Goal: Task Accomplishment & Management: Complete application form

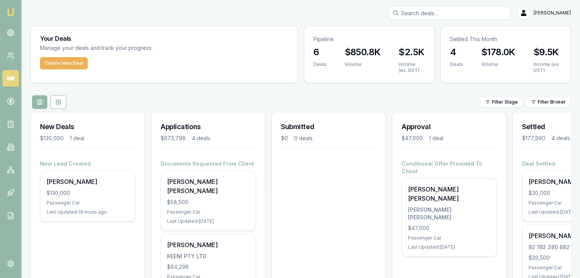
click at [16, 15] on link "Emu Broker" at bounding box center [11, 12] width 12 height 12
click at [52, 67] on button "Create New Deal" at bounding box center [64, 63] width 48 height 12
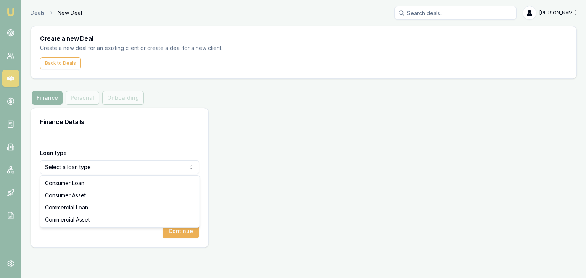
click at [85, 166] on html "Emu Broker Deals New Deal Pinkesh Patel Toggle Menu Create a new Deal Create a …" at bounding box center [293, 139] width 586 height 278
select select "COMMERCIAL_LOAN"
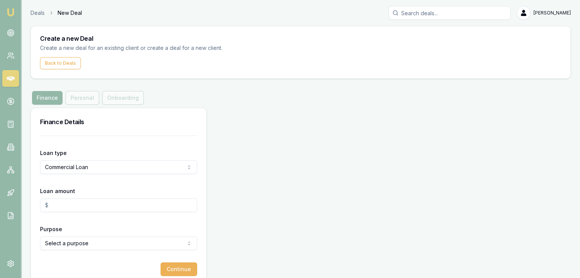
click at [87, 202] on input "Loan amount" at bounding box center [118, 206] width 157 height 14
type input "$25,000.00"
click at [77, 241] on html "Emu Broker Deals New Deal Pinkesh Patel Toggle Menu Create a new Deal Create a …" at bounding box center [293, 139] width 586 height 278
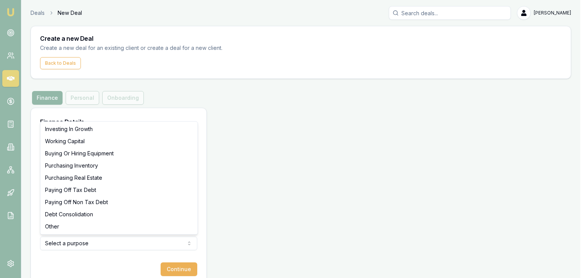
select select "OTHER"
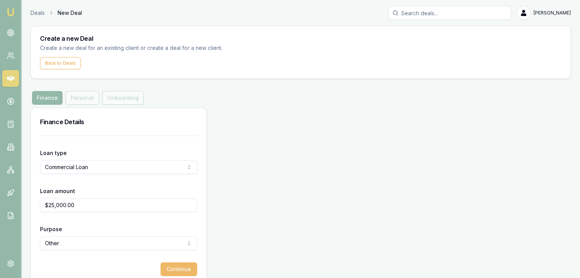
click at [170, 270] on button "Continue" at bounding box center [179, 270] width 37 height 14
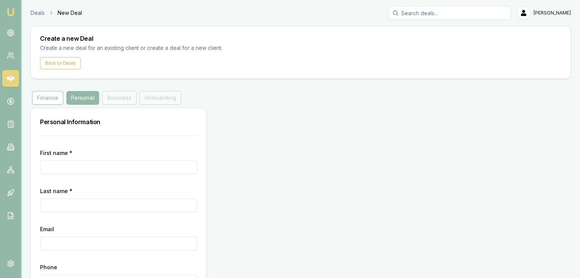
click at [82, 167] on input "First name *" at bounding box center [118, 168] width 157 height 14
type input "[PERSON_NAME]"
type input "Sham"
click at [99, 242] on input "Email" at bounding box center [118, 244] width 157 height 14
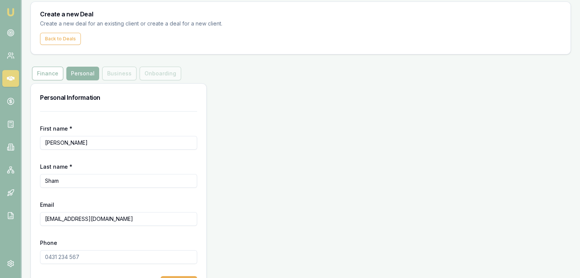
scroll to position [51, 0]
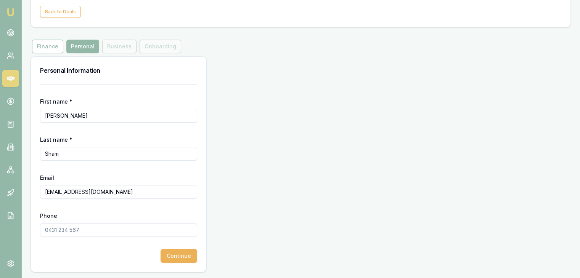
type input "Sundersham3029@gmail.com"
click at [53, 229] on input "Phone" at bounding box center [118, 230] width 157 height 14
type input "0451 553 297"
click at [167, 254] on button "Continue" at bounding box center [179, 256] width 37 height 14
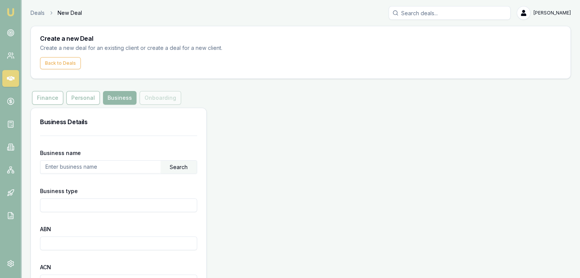
click at [117, 168] on input "text" at bounding box center [100, 167] width 120 height 12
click at [175, 168] on div "Search" at bounding box center [179, 167] width 36 height 13
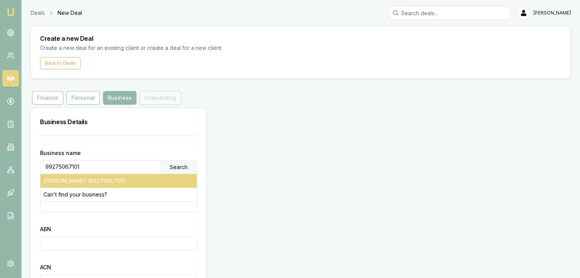
click at [140, 179] on div "SUNDER, SHAM (99275067101)" at bounding box center [118, 181] width 156 height 14
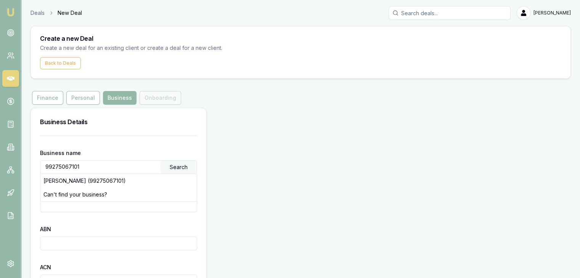
type input "SUNDER, SHAM"
type input "Individual/Sole Trader"
type input "99275067101"
type input "2015-07-31"
type input "2015-08-01"
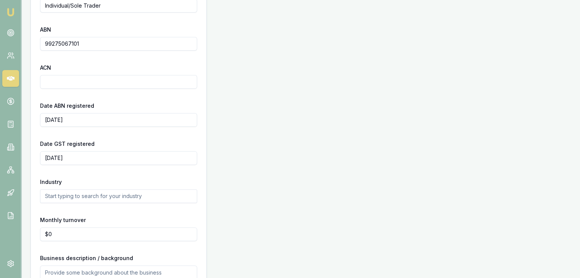
scroll to position [251, 0]
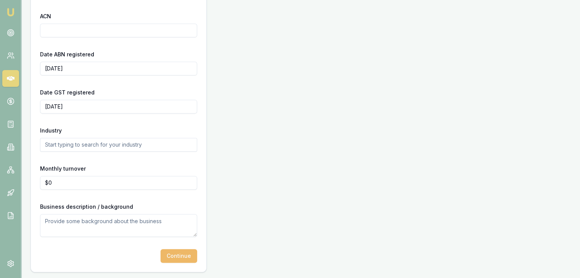
click at [170, 255] on button "Continue" at bounding box center [179, 256] width 37 height 14
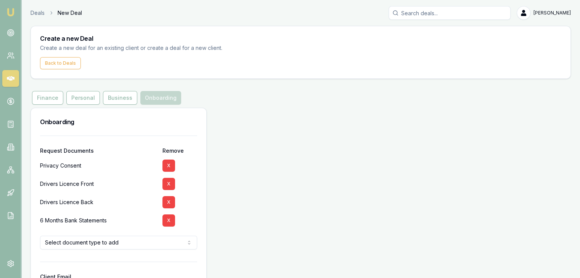
drag, startPoint x: 167, startPoint y: 223, endPoint x: 163, endPoint y: 227, distance: 5.1
click at [167, 225] on button "X" at bounding box center [168, 221] width 13 height 12
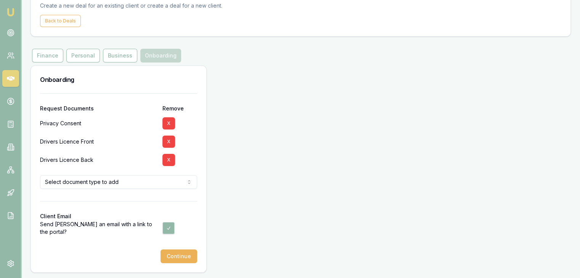
scroll to position [43, 0]
click at [174, 254] on button "Continue" at bounding box center [179, 256] width 37 height 14
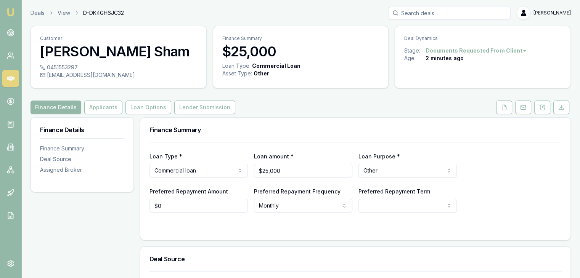
click at [10, 13] on img at bounding box center [10, 12] width 9 height 9
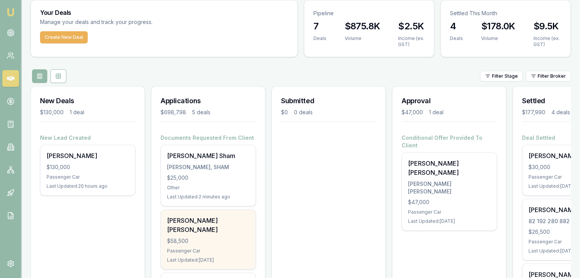
scroll to position [38, 0]
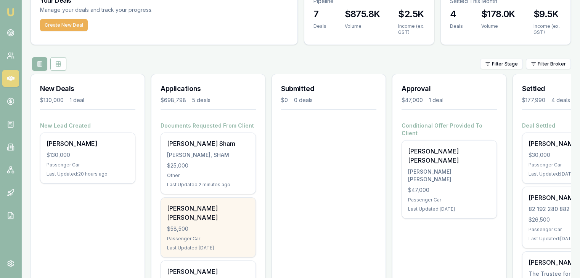
click at [190, 225] on div "$58,500" at bounding box center [208, 229] width 82 height 8
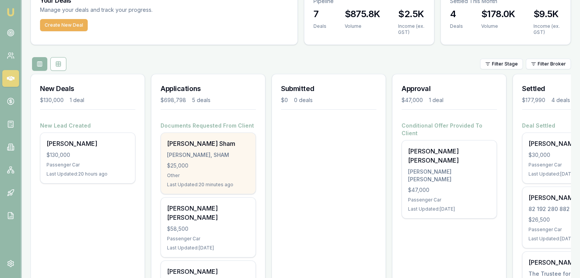
click at [205, 167] on div "$25,000" at bounding box center [208, 166] width 82 height 8
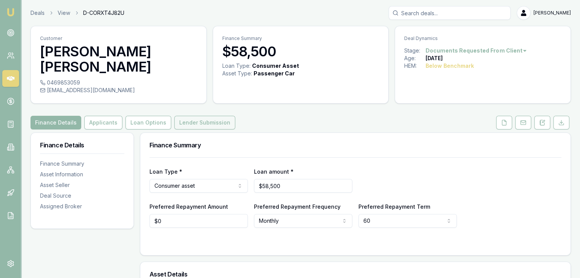
click at [190, 116] on button "Lender Submission" at bounding box center [204, 123] width 61 height 14
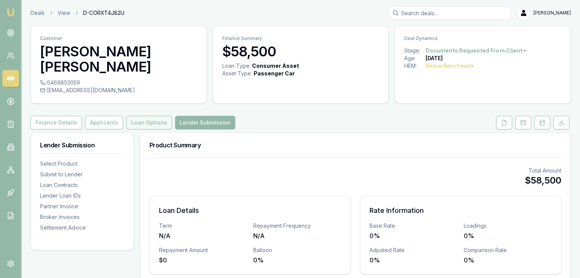
click at [143, 116] on button "Loan Options" at bounding box center [149, 123] width 46 height 14
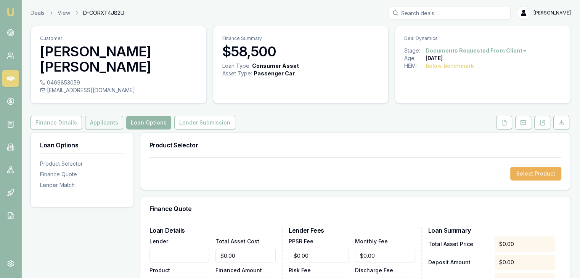
click at [107, 116] on button "Applicants" at bounding box center [104, 123] width 38 height 14
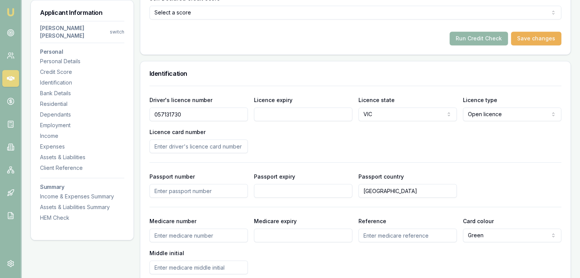
scroll to position [381, 0]
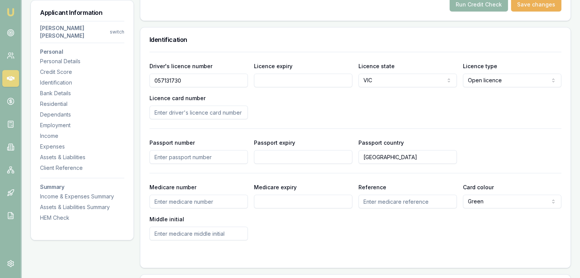
click at [274, 74] on input "Licence expiry" at bounding box center [303, 81] width 98 height 14
click at [287, 74] on input "Licence expiry" at bounding box center [303, 81] width 98 height 14
click at [218, 106] on input "Licence card number" at bounding box center [198, 113] width 98 height 14
type input "P4431395"
click at [296, 100] on div "Driver's licence number 057131730 Licence expiry Licence state VIC NSW VIC QLD …" at bounding box center [355, 90] width 412 height 58
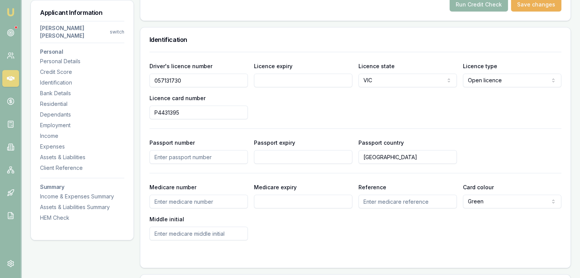
click at [161, 150] on input "Passport number" at bounding box center [198, 157] width 98 height 14
click at [273, 74] on input "Licence expiry" at bounding box center [303, 81] width 98 height 14
type input "16/04/2035"
click at [304, 98] on div "Driver's licence number 057131730 Licence expiry 16/04/2035 Licence state VIC N…" at bounding box center [355, 90] width 412 height 58
click at [166, 195] on input "Medicare number" at bounding box center [198, 202] width 98 height 14
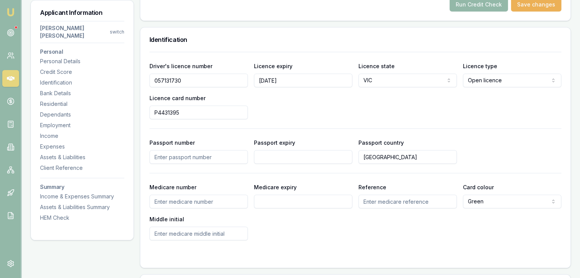
click at [228, 195] on input "Medicare number" at bounding box center [198, 202] width 98 height 14
type input "2920264473"
click at [322, 202] on div "Medicare number 2920264473 Medicare expiry Reference Card colour Green Green Bl…" at bounding box center [355, 212] width 412 height 58
click at [288, 195] on input "Medicare expiry" at bounding box center [303, 202] width 98 height 14
type input "07/2030"
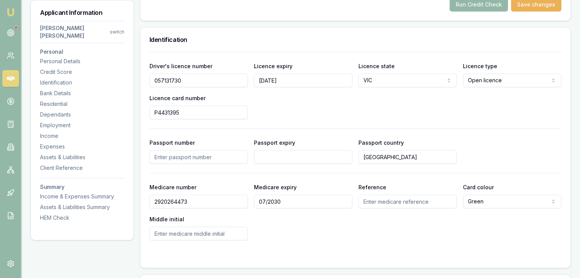
click at [309, 206] on div "Medicare number 2920264473 Medicare expiry 07/2030 Reference Card colour Green …" at bounding box center [355, 212] width 412 height 58
click at [420, 195] on input "Reference" at bounding box center [407, 202] width 98 height 14
type input "1"
click at [340, 218] on div "Medicare number 2920264473 Medicare expiry 07/2030 Reference 1 Card colour Gree…" at bounding box center [355, 212] width 412 height 58
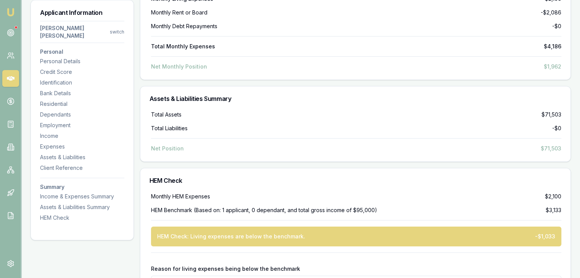
scroll to position [2544, 0]
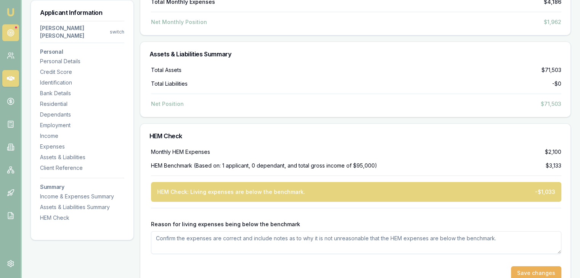
click at [9, 29] on icon at bounding box center [11, 33] width 8 height 8
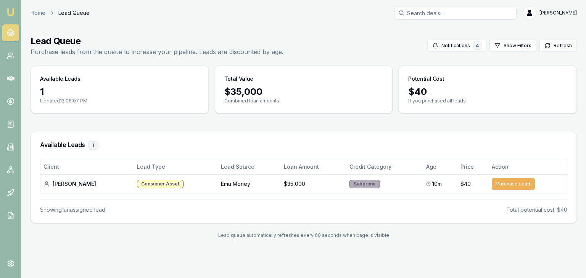
click at [12, 11] on img at bounding box center [10, 12] width 9 height 9
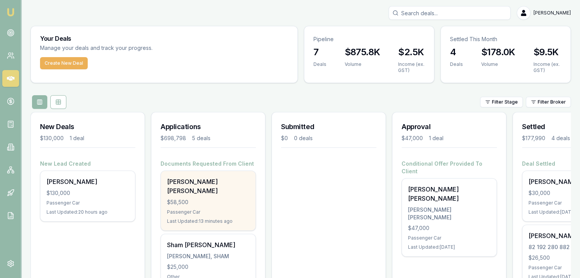
click at [170, 197] on div "Krina Umesh Patel $58,500 Passenger Car Last Updated: 13 minutes ago" at bounding box center [208, 200] width 95 height 59
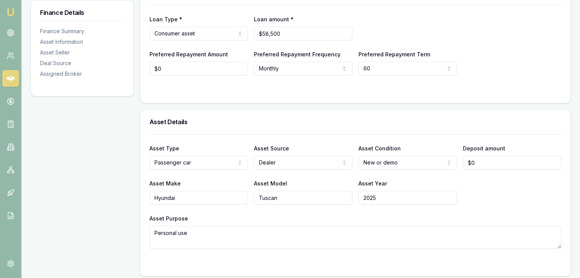
scroll to position [76, 0]
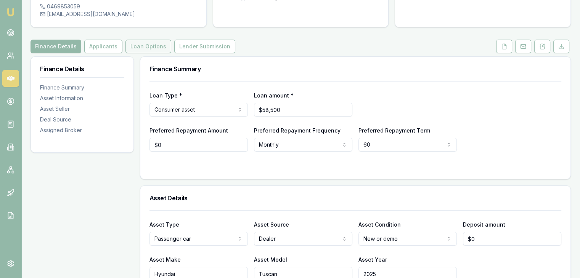
click at [154, 40] on button "Loan Options" at bounding box center [148, 47] width 46 height 14
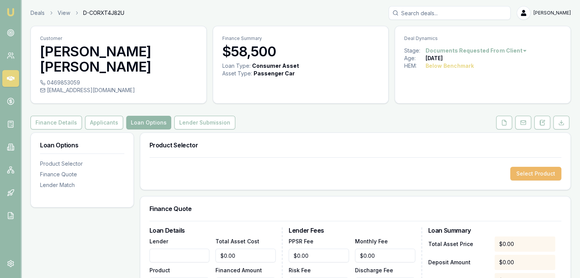
click at [517, 167] on button "Select Product" at bounding box center [535, 174] width 51 height 14
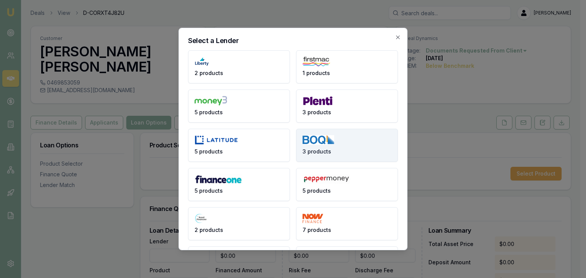
click at [328, 144] on img at bounding box center [318, 140] width 32 height 10
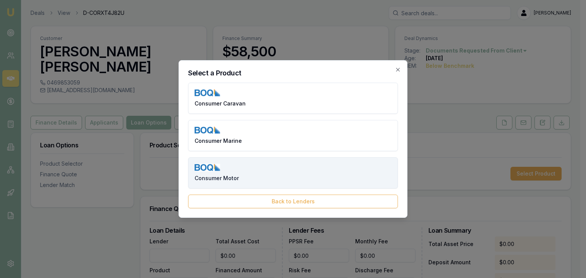
click at [271, 167] on button "Consumer Motor" at bounding box center [293, 172] width 210 height 31
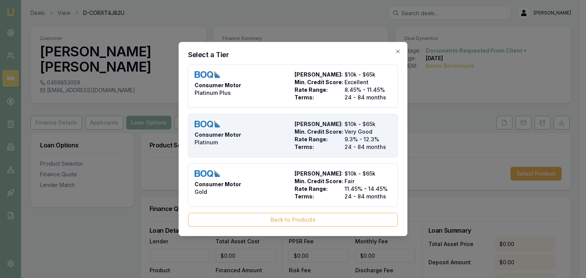
click at [268, 137] on div "Consumer Motor Platinum" at bounding box center [242, 135] width 97 height 31
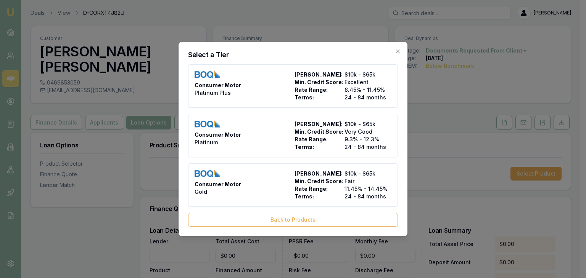
type input "BOQ Finance"
type input "Consumer Motor"
type input "Platinum"
type input "9.3"
type input "24"
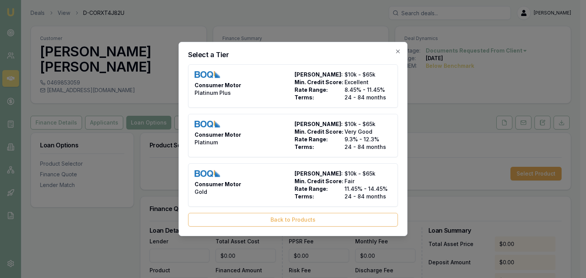
type input "$7.50"
type input "$750.00"
type input "$1,165.00"
type input "3.5"
type input "$2,047.50"
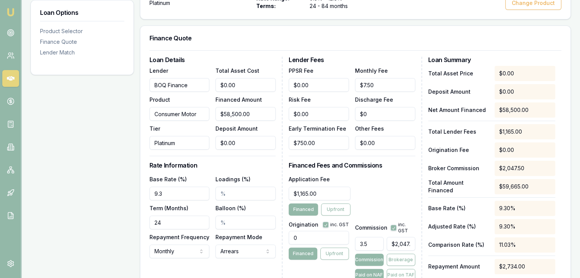
scroll to position [191, 0]
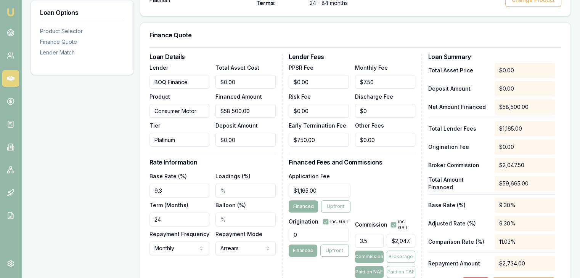
click at [312, 228] on input "0" at bounding box center [319, 235] width 60 height 14
type input "990.00"
click at [370, 177] on div "Application Fee $1,165.00 Financed Upfront" at bounding box center [352, 192] width 126 height 41
click at [160, 213] on input "24" at bounding box center [179, 220] width 60 height 14
type input "060"
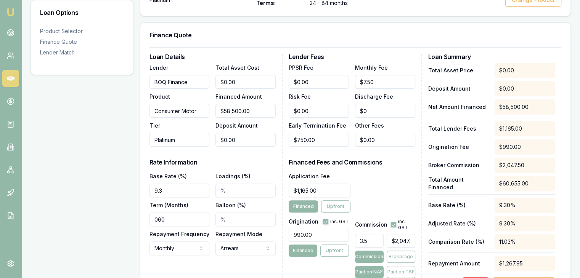
type input "0"
click at [246, 133] on input "0" at bounding box center [245, 140] width 60 height 14
type input "$58,499.00"
type input "01"
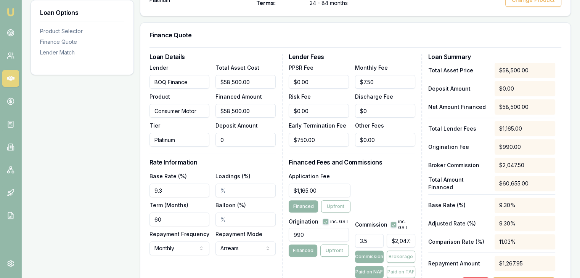
type input "$2,047.47"
type input "$58,490.00"
type input "010"
type input "$2,047.15"
type input "$58,400.00"
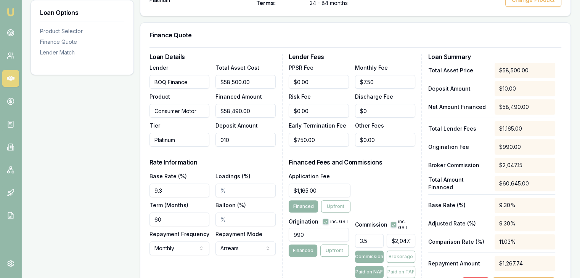
type input "0100"
type input "$2,044.00"
type input "$57,500.00"
type input "01000"
type input "$2,012.50"
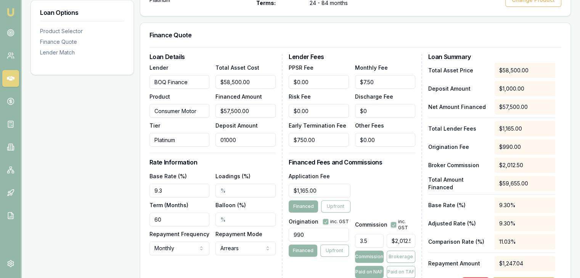
type input "$1,000.00"
click at [236, 159] on h3 "Rate Information" at bounding box center [212, 162] width 126 height 6
click at [190, 184] on input "9.3" at bounding box center [179, 191] width 60 height 14
type input "9.08%"
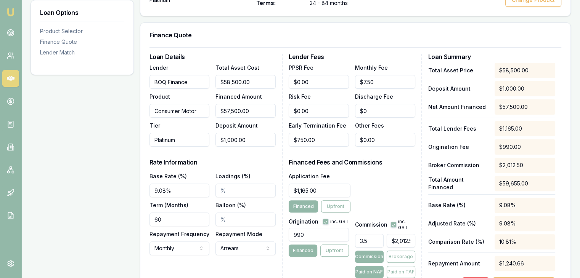
click at [236, 252] on div "Loan Details Lender BOQ Finance Product Consumer Motor Tier Platinum Total Asse…" at bounding box center [215, 173] width 133 height 238
click at [257, 153] on div "Loan Details Lender BOQ Finance Product Consumer Motor Tier Platinum Total Asse…" at bounding box center [215, 173] width 133 height 238
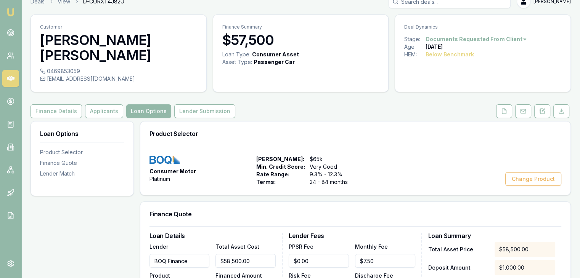
scroll to position [0, 0]
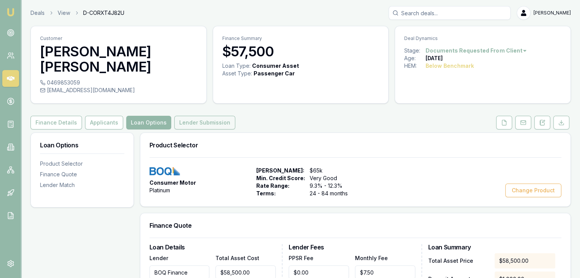
click at [206, 116] on button "Lender Submission" at bounding box center [204, 123] width 61 height 14
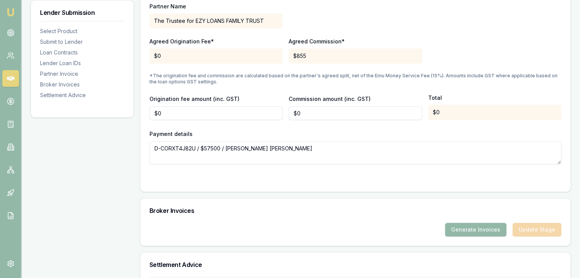
scroll to position [738, 0]
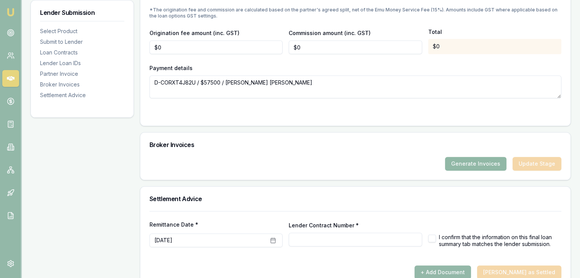
click at [492, 157] on button "Generate Invoices" at bounding box center [475, 164] width 61 height 14
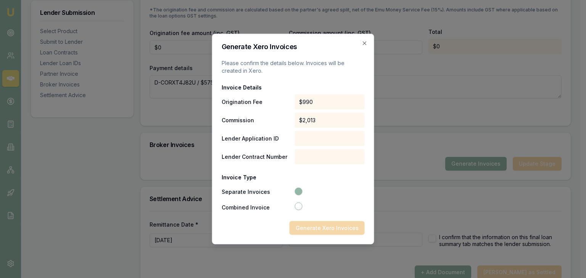
click at [318, 122] on div "$2,013" at bounding box center [329, 120] width 70 height 15
click at [306, 231] on div "Generate Xero Invoices" at bounding box center [293, 229] width 143 height 14
click at [304, 141] on div at bounding box center [329, 138] width 70 height 15
click at [326, 121] on div "$2,013" at bounding box center [329, 120] width 70 height 15
click at [365, 46] on icon "button" at bounding box center [364, 43] width 6 height 6
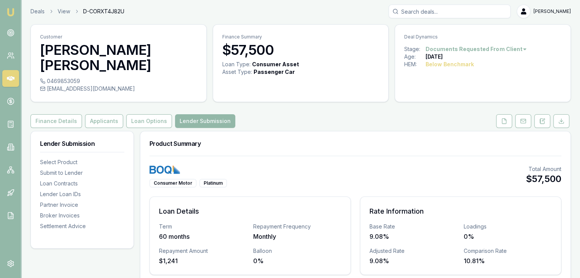
scroll to position [0, 0]
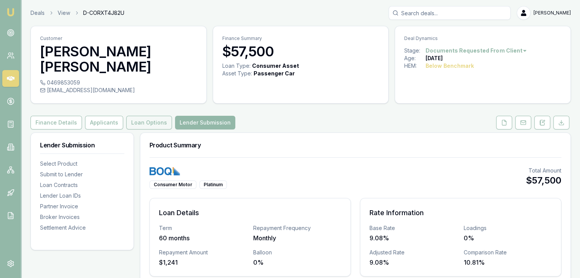
click at [138, 116] on button "Loan Options" at bounding box center [149, 123] width 46 height 14
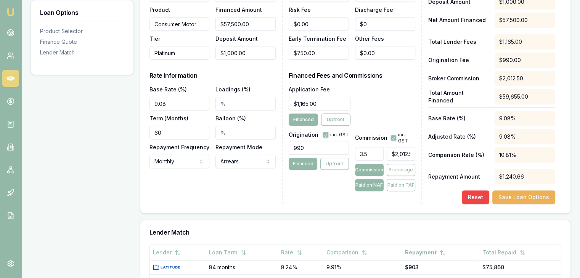
scroll to position [305, 0]
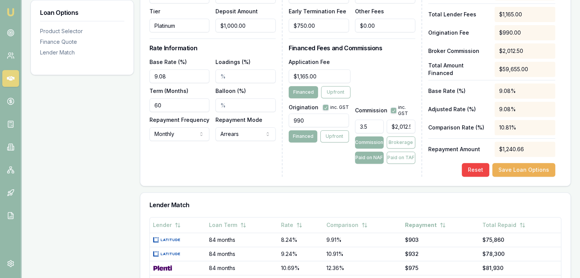
click at [379, 120] on input "3.5" at bounding box center [369, 127] width 29 height 14
type input "3"
type input "$1,725.00"
type input "$0.00"
type input "0"
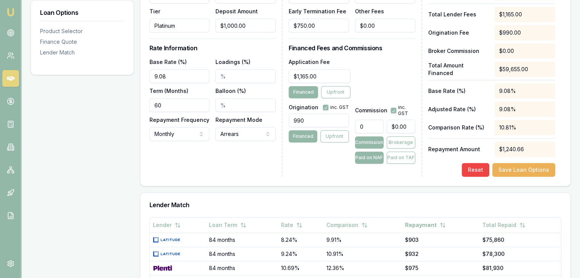
click at [342, 148] on div "Origination inc. GST 990 Financed Upfront" at bounding box center [319, 132] width 60 height 63
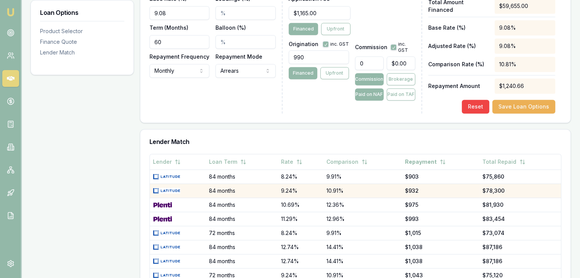
scroll to position [424, 0]
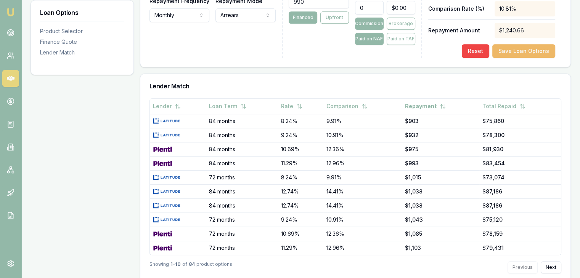
click at [515, 44] on button "Save Loan Options" at bounding box center [523, 51] width 63 height 14
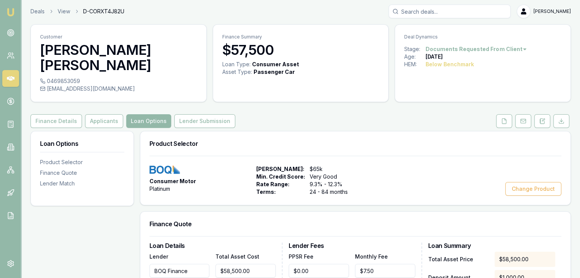
scroll to position [0, 0]
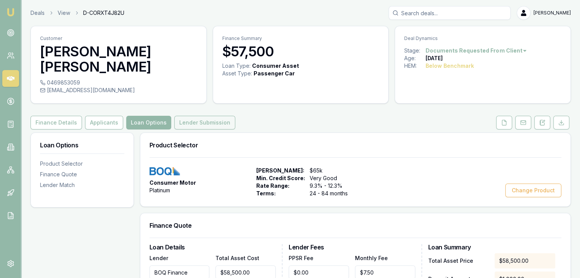
click at [182, 116] on button "Lender Submission" at bounding box center [204, 123] width 61 height 14
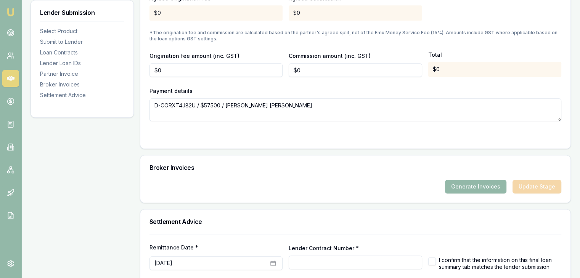
scroll to position [738, 0]
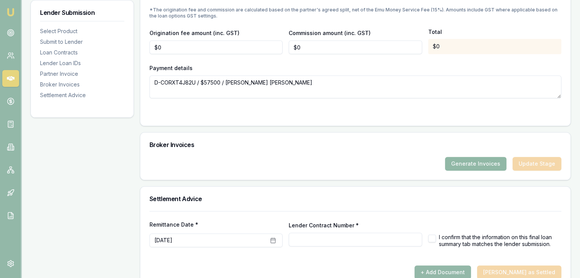
click at [483, 157] on button "Generate Invoices" at bounding box center [475, 164] width 61 height 14
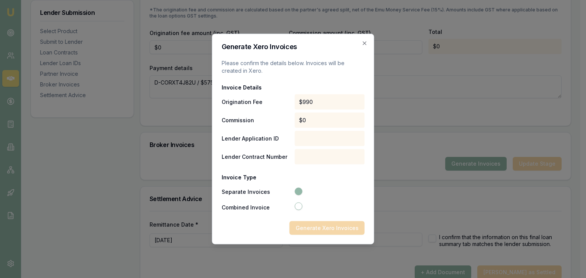
click at [319, 229] on div "Generate Xero Invoices" at bounding box center [293, 229] width 143 height 14
click at [300, 205] on button "Combined Invoice" at bounding box center [298, 207] width 8 height 8
radio input "false"
radio input "true"
click at [300, 205] on icon "button" at bounding box center [298, 207] width 5 height 5
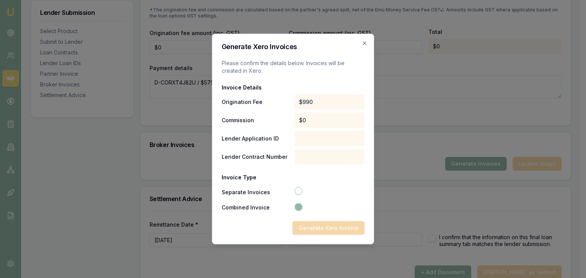
click at [297, 189] on button "Separate Invoices" at bounding box center [298, 192] width 8 height 8
radio input "true"
radio input "false"
click at [314, 230] on div "Generate Xero Invoices" at bounding box center [293, 229] width 143 height 14
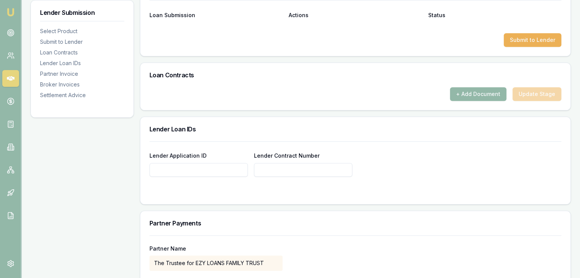
scroll to position [395, 0]
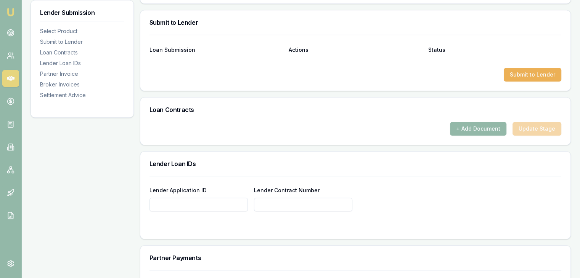
click at [210, 198] on input "Lender Application ID" at bounding box center [198, 205] width 98 height 14
type input "604965"
click at [280, 198] on input "Lender Contract Number" at bounding box center [303, 205] width 98 height 14
type input "604965"
click at [396, 197] on form "Lender Application ID 604965 Lender Contract Number 604965" at bounding box center [355, 203] width 412 height 54
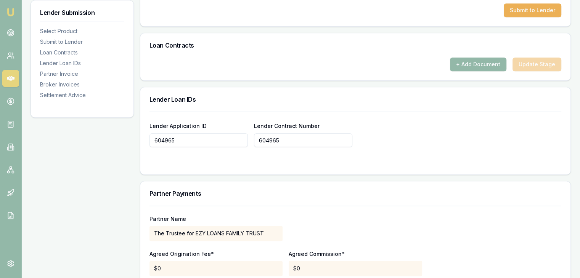
scroll to position [357, 0]
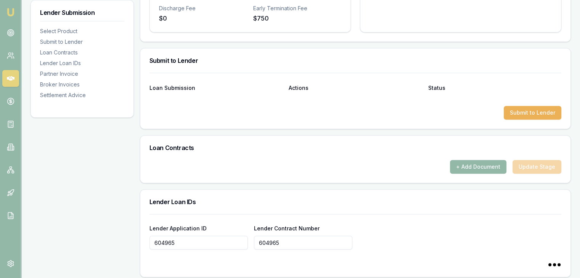
type input "604965"
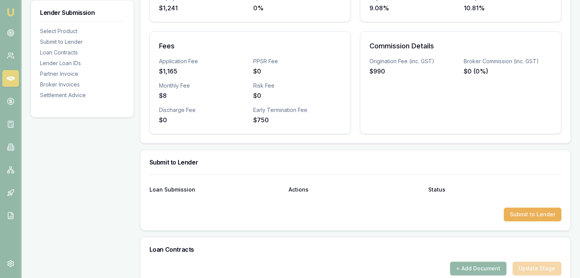
scroll to position [318, 0]
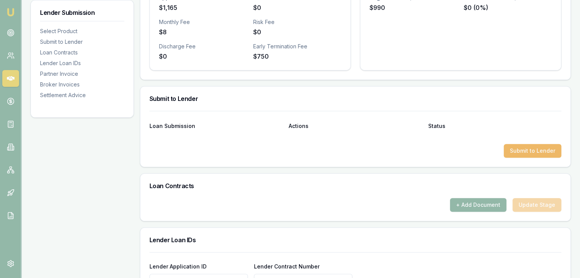
click at [507, 144] on button "Submit to Lender" at bounding box center [533, 151] width 58 height 14
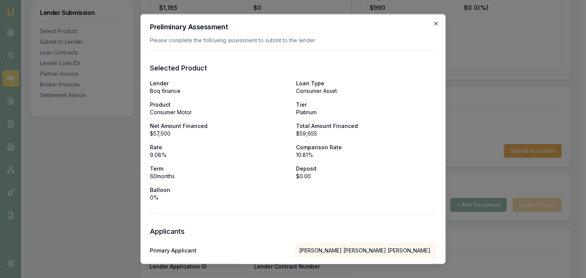
click at [433, 24] on icon "button" at bounding box center [436, 24] width 6 height 6
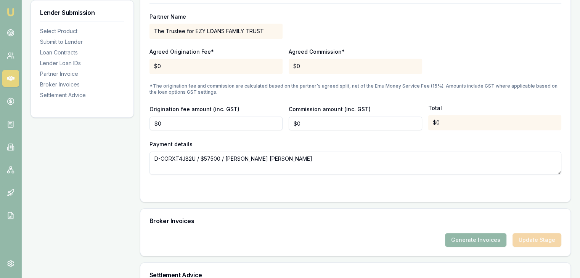
scroll to position [700, 0]
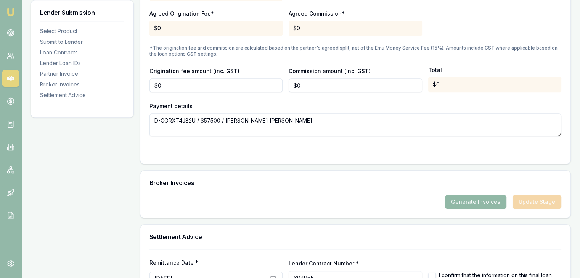
click at [461, 195] on button "Generate Invoices" at bounding box center [475, 202] width 61 height 14
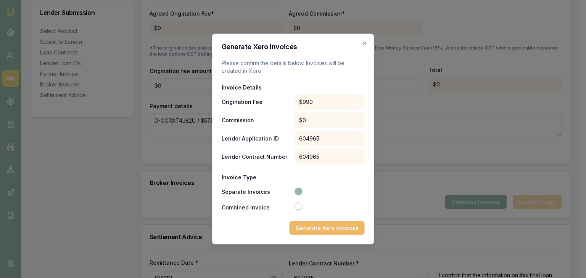
click at [328, 228] on button "Generate Xero Invoices" at bounding box center [326, 229] width 75 height 14
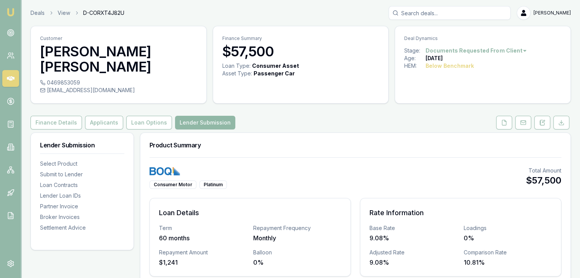
click at [198, 116] on button "Lender Submission" at bounding box center [205, 123] width 60 height 14
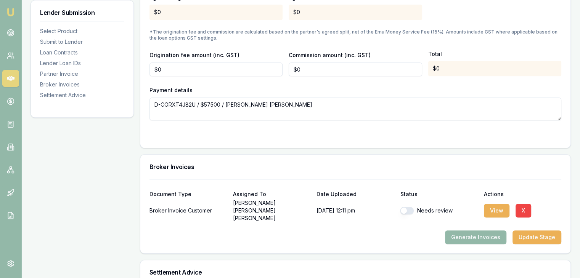
scroll to position [724, 0]
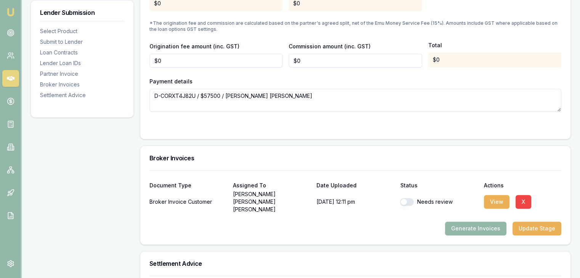
click at [403, 198] on button "button" at bounding box center [407, 202] width 14 height 8
checkbox input "true"
click at [491, 195] on button "View" at bounding box center [497, 202] width 26 height 14
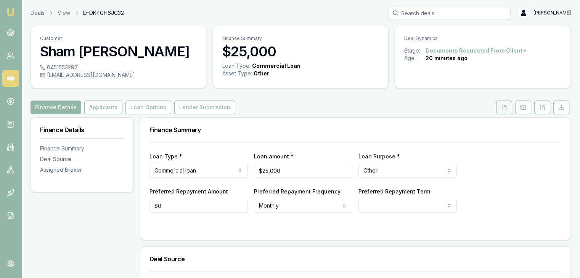
click at [508, 109] on button at bounding box center [504, 108] width 16 height 14
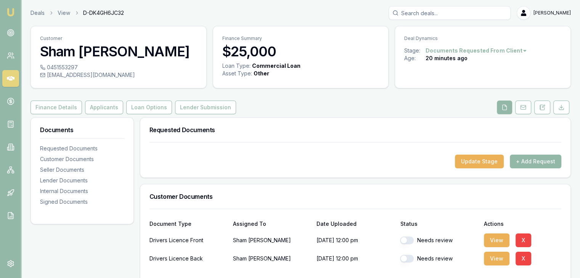
click at [407, 239] on button "button" at bounding box center [407, 241] width 14 height 8
click at [491, 240] on button "View" at bounding box center [497, 241] width 26 height 14
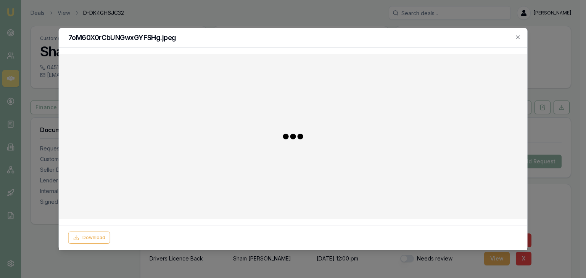
checkbox input "false"
checkbox input "true"
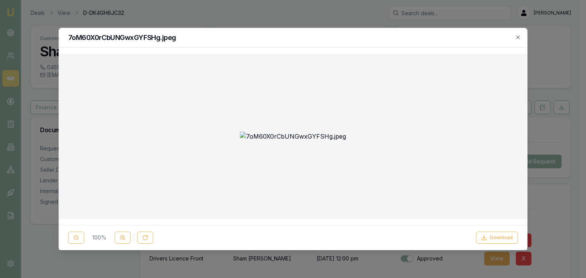
click at [326, 132] on img at bounding box center [293, 136] width 106 height 9
click at [485, 238] on icon at bounding box center [483, 238] width 6 height 6
click at [484, 239] on icon at bounding box center [483, 238] width 6 height 6
click at [516, 37] on icon "button" at bounding box center [517, 37] width 6 height 6
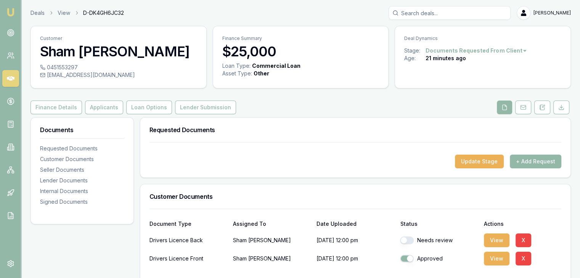
click at [407, 243] on button "button" at bounding box center [407, 241] width 14 height 8
checkbox input "true"
click at [495, 241] on button "View" at bounding box center [497, 241] width 26 height 14
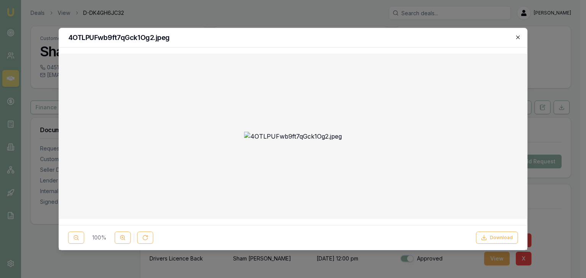
click at [520, 37] on icon "button" at bounding box center [517, 37] width 6 height 6
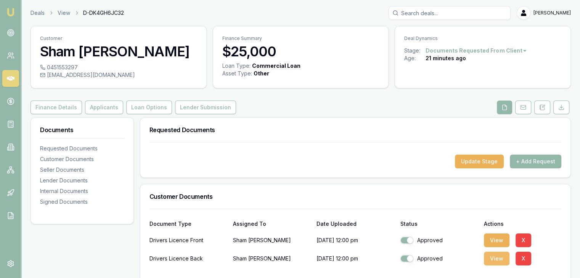
click at [493, 257] on button "View" at bounding box center [497, 259] width 26 height 14
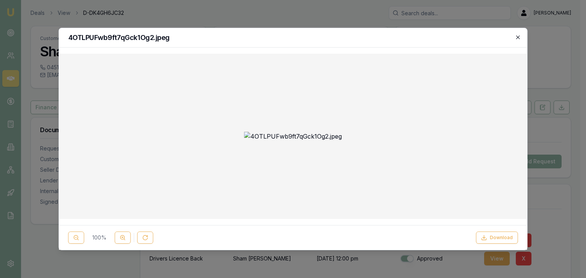
click at [517, 37] on icon "button" at bounding box center [517, 37] width 6 height 6
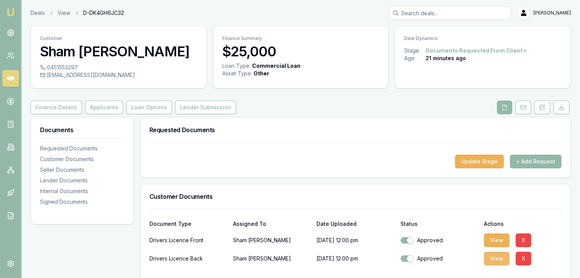
click at [489, 264] on button "View" at bounding box center [497, 259] width 26 height 14
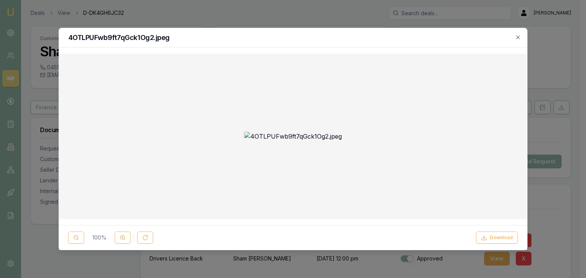
click at [520, 37] on div "4OTLPUFwb9ft7qGck1Og2.jpeg" at bounding box center [293, 37] width 468 height 19
click at [519, 35] on icon "button" at bounding box center [517, 37] width 6 height 6
